Goal: Information Seeking & Learning: Check status

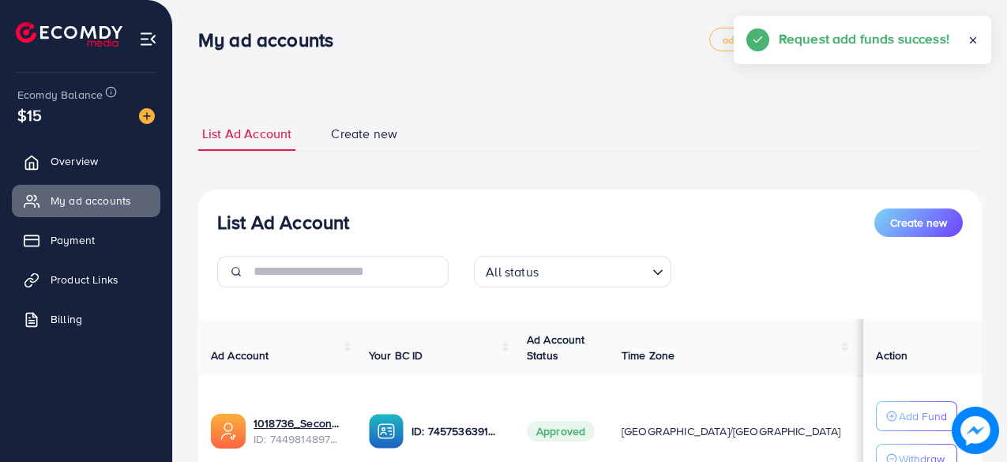
scroll to position [137, 0]
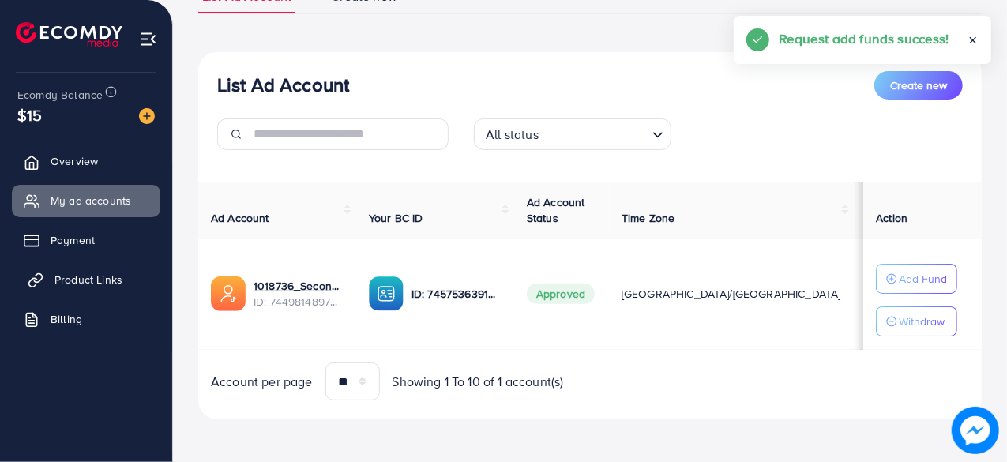
click at [79, 272] on span "Product Links" at bounding box center [88, 280] width 68 height 16
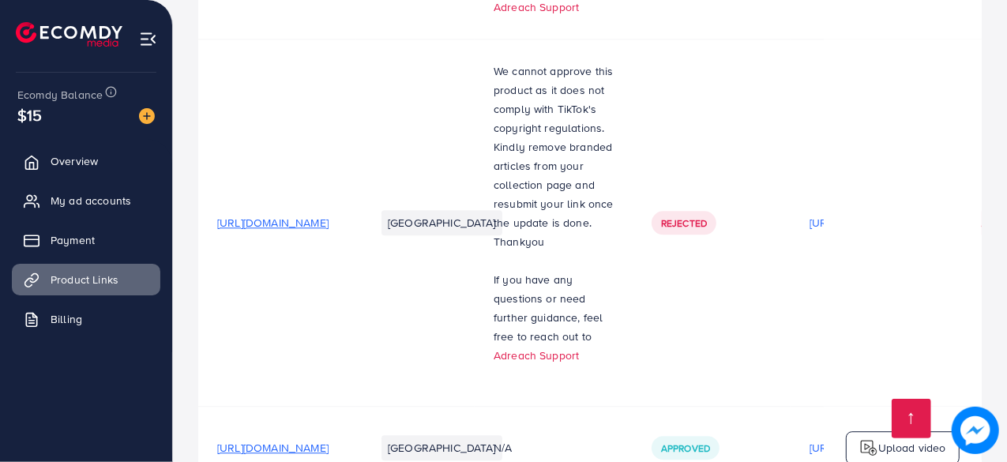
scroll to position [5140, 0]
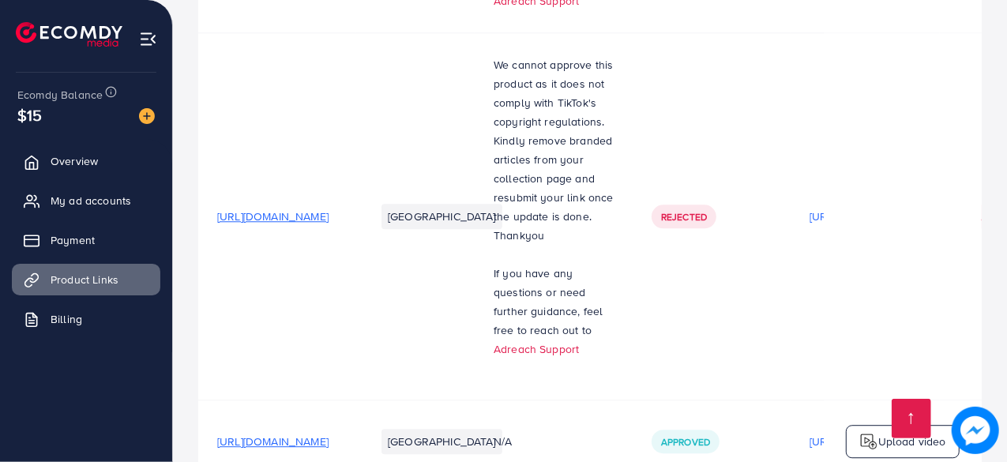
click at [340, 400] on td "[URL][DOMAIN_NAME]" at bounding box center [277, 441] width 158 height 83
click at [329, 434] on span "[URL][DOMAIN_NAME]" at bounding box center [272, 442] width 111 height 16
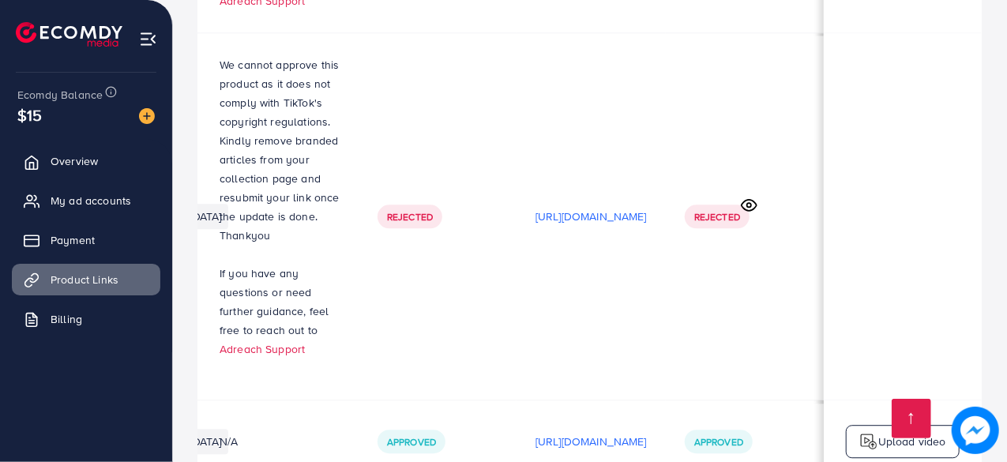
click at [589, 430] on div "[URL][DOMAIN_NAME]" at bounding box center [591, 442] width 111 height 24
click at [584, 430] on div "[URL][DOMAIN_NAME]" at bounding box center [591, 442] width 111 height 24
click at [577, 432] on p "[URL][DOMAIN_NAME]" at bounding box center [591, 441] width 111 height 19
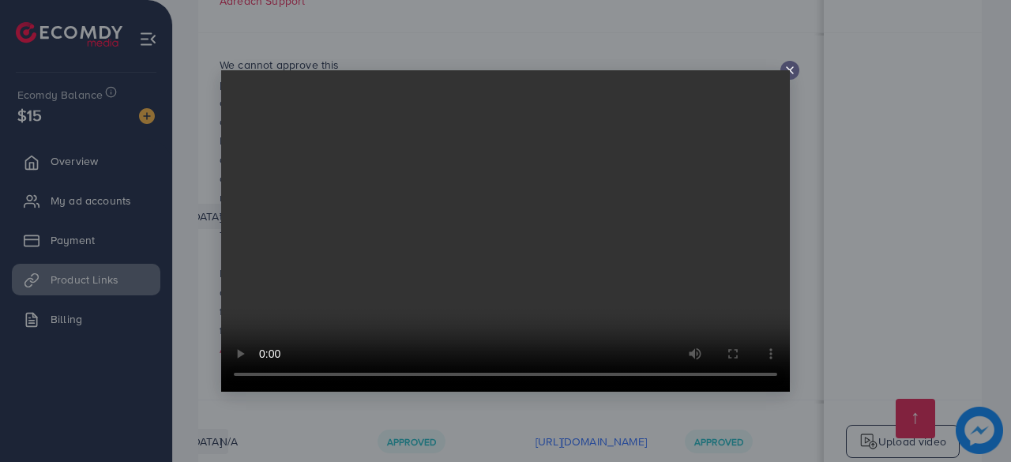
click at [497, 42] on div at bounding box center [505, 231] width 1011 height 462
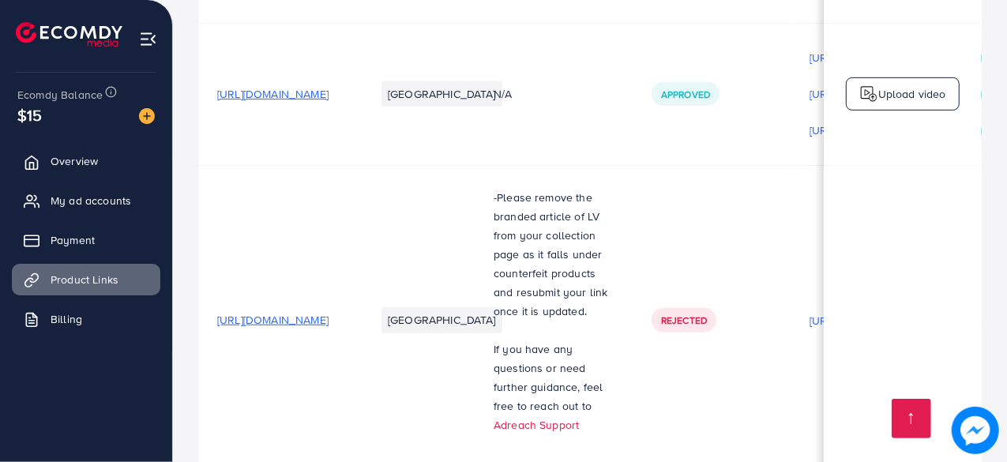
scroll to position [3324, 0]
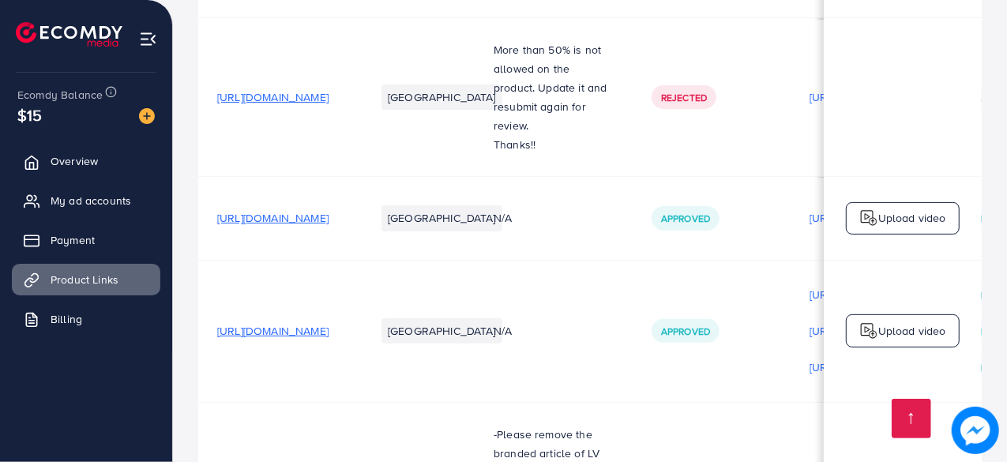
click at [329, 323] on span "[URL][DOMAIN_NAME]" at bounding box center [272, 331] width 111 height 16
